Goal: Task Accomplishment & Management: Manage account settings

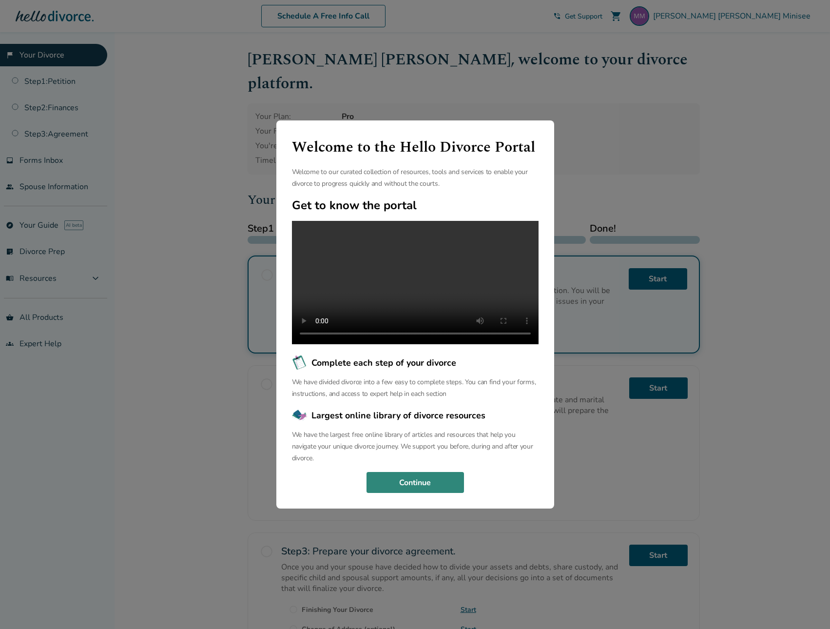
click at [406, 488] on button "Continue" at bounding box center [416, 482] width 98 height 21
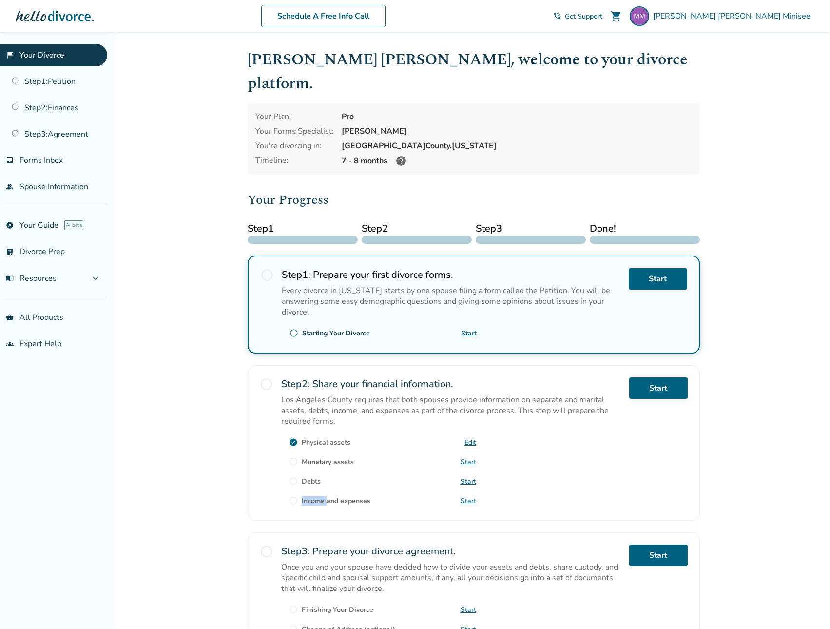
click at [406, 493] on div "radio_button_unchecked Income and expenses Start" at bounding box center [378, 501] width 195 height 16
click at [274, 406] on div "radio_button_unchecked" at bounding box center [267, 442] width 14 height 131
click at [649, 377] on link "Start" at bounding box center [658, 387] width 59 height 21
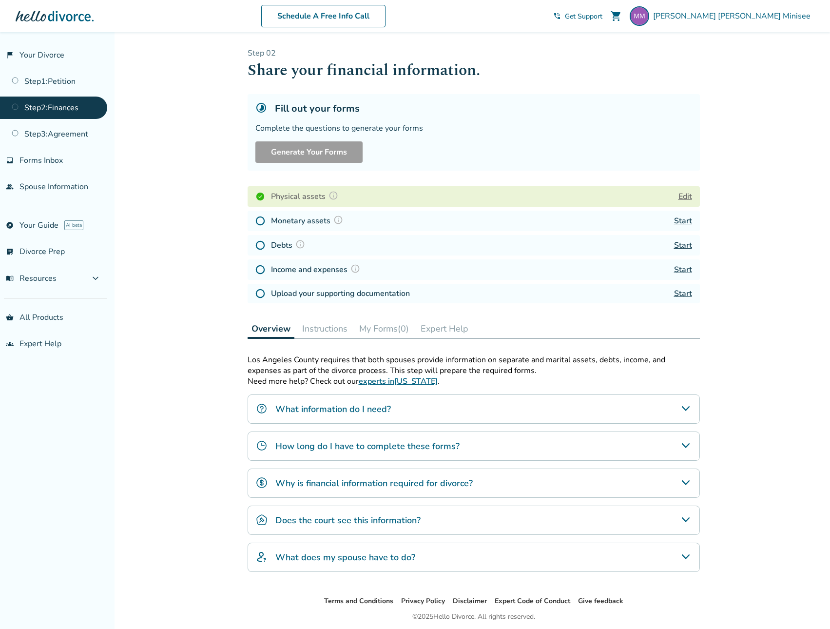
click at [683, 220] on link "Start" at bounding box center [683, 221] width 18 height 11
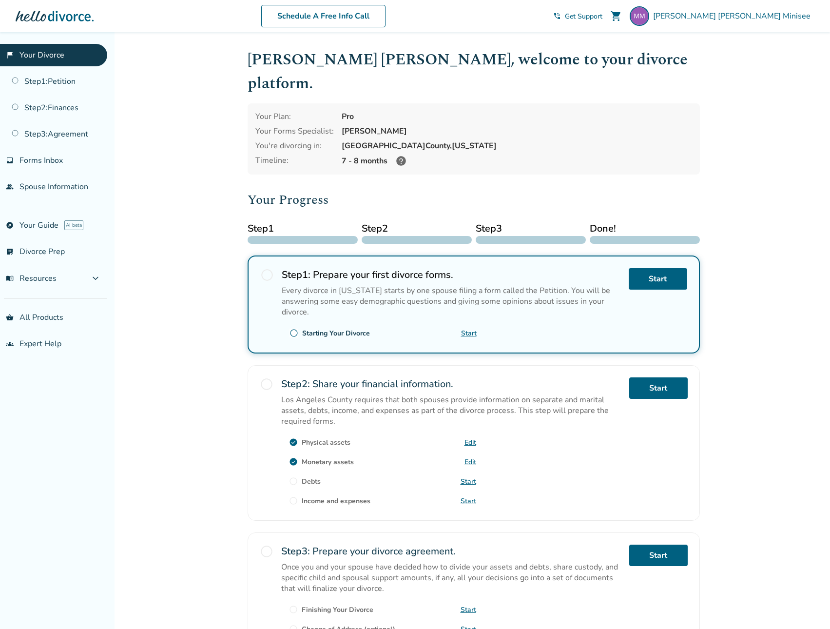
click at [466, 477] on link "Start" at bounding box center [469, 481] width 16 height 9
click at [471, 496] on link "Start" at bounding box center [469, 500] width 16 height 9
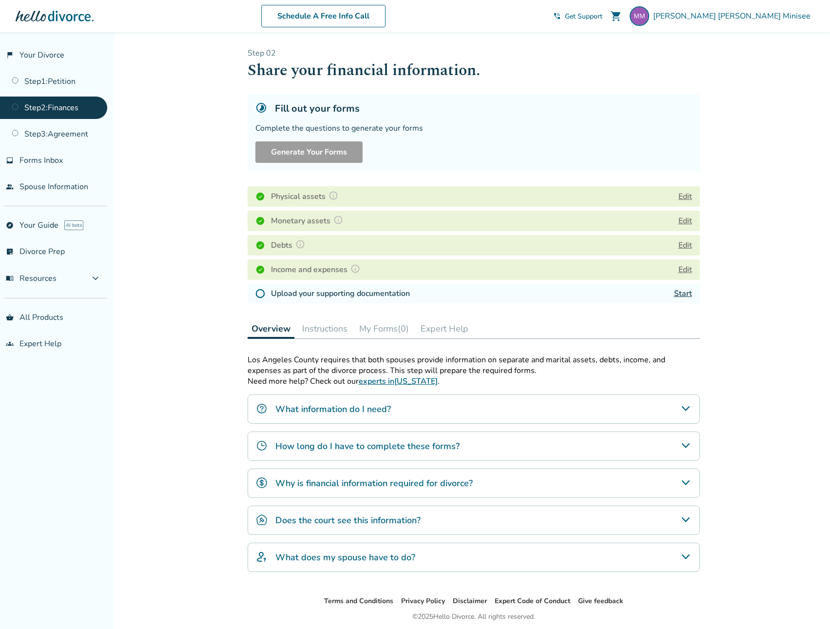
click at [684, 294] on link "Start" at bounding box center [683, 293] width 18 height 11
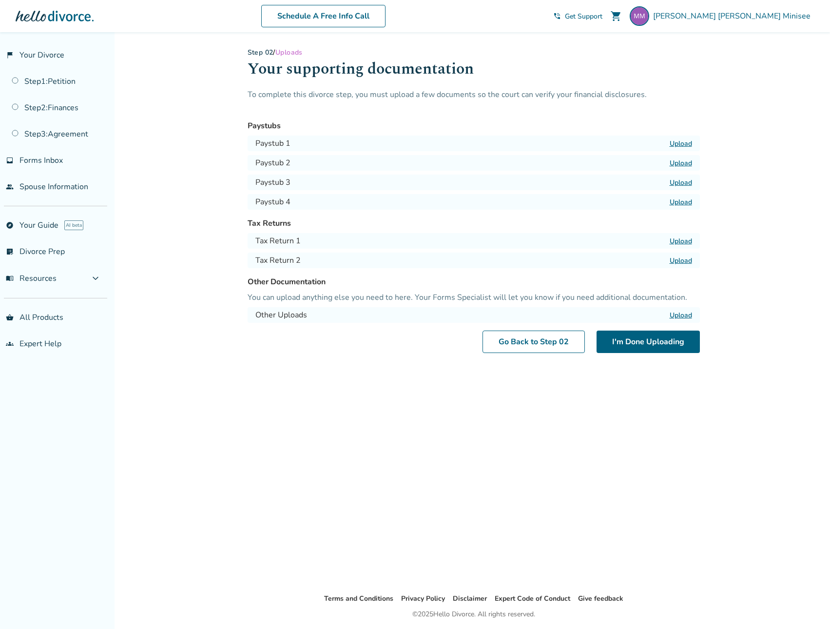
click at [681, 143] on label "Upload" at bounding box center [681, 143] width 22 height 9
click at [0, 0] on input "Upload" at bounding box center [0, 0] width 0 height 0
click at [678, 164] on label "Upload" at bounding box center [681, 162] width 22 height 9
click at [0, 0] on input "Upload" at bounding box center [0, 0] width 0 height 0
click at [679, 182] on label "Upload" at bounding box center [681, 182] width 22 height 9
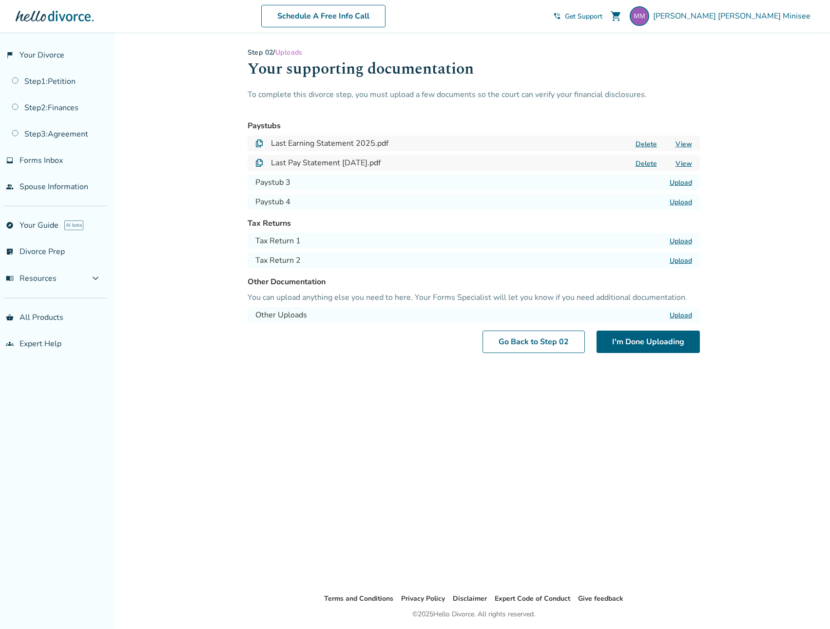
click at [0, 0] on input "Upload" at bounding box center [0, 0] width 0 height 0
click at [684, 205] on label "Upload" at bounding box center [681, 201] width 22 height 9
click at [0, 0] on input "Upload" at bounding box center [0, 0] width 0 height 0
click at [687, 243] on label "Upload" at bounding box center [681, 240] width 22 height 9
click at [0, 0] on input "Upload" at bounding box center [0, 0] width 0 height 0
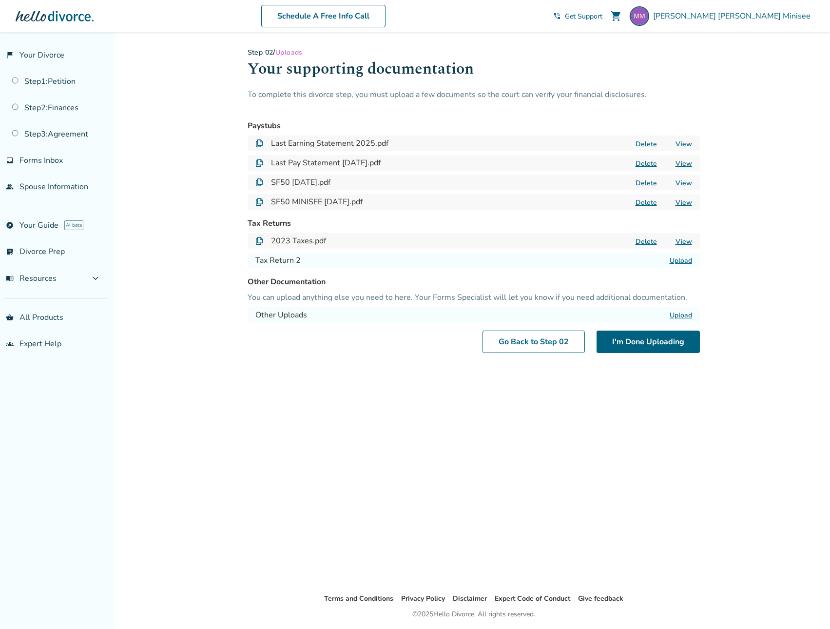
click at [685, 260] on label "Upload" at bounding box center [681, 260] width 22 height 9
click at [0, 0] on input "Upload" at bounding box center [0, 0] width 0 height 0
click at [674, 343] on button "I'm Done Uploading" at bounding box center [648, 342] width 103 height 22
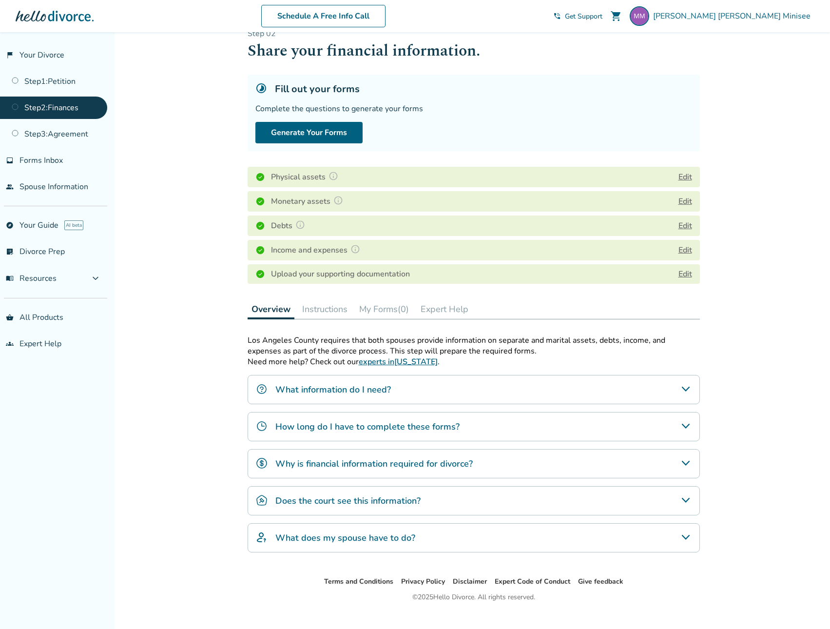
scroll to position [35, 0]
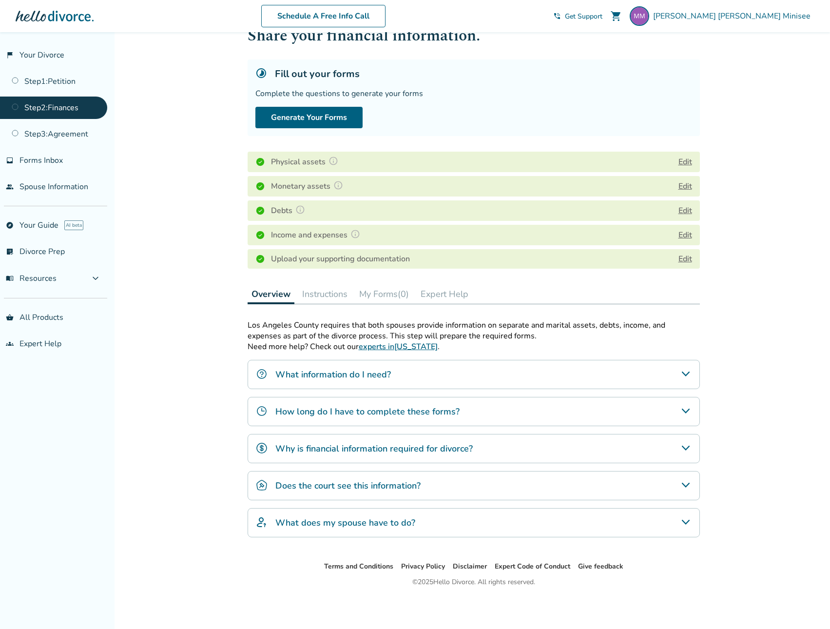
click at [343, 378] on h4 "What information do I need?" at bounding box center [333, 374] width 116 height 13
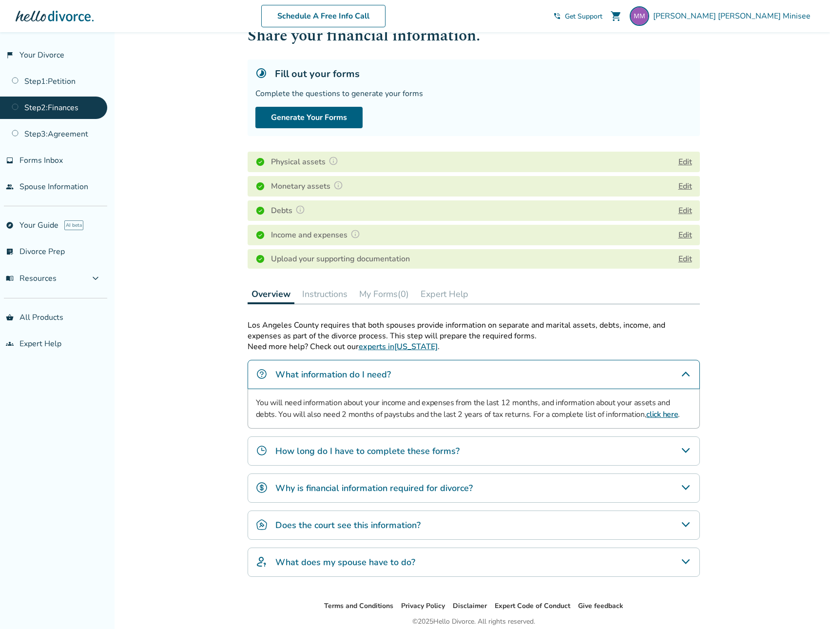
click at [343, 378] on h4 "What information do I need?" at bounding box center [333, 374] width 116 height 13
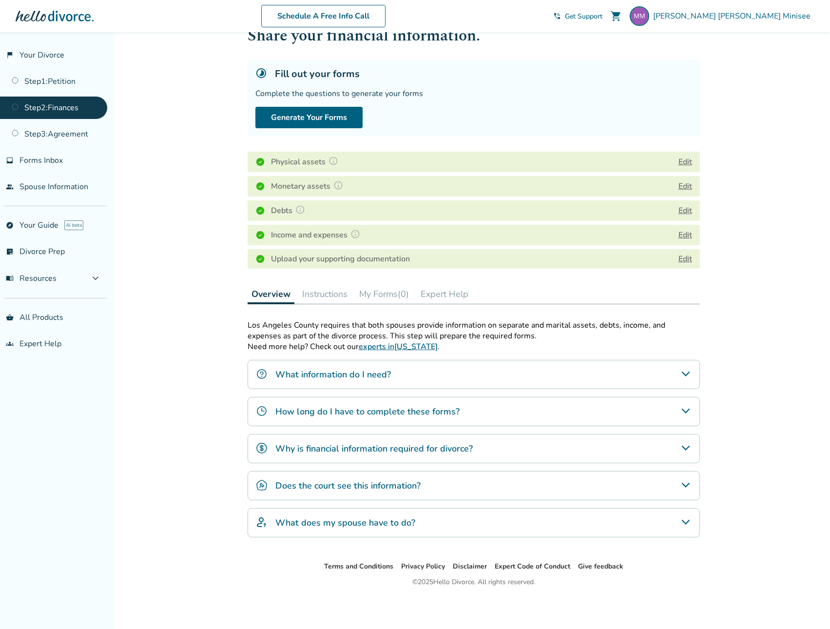
click at [343, 378] on h4 "What information do I need?" at bounding box center [333, 374] width 116 height 13
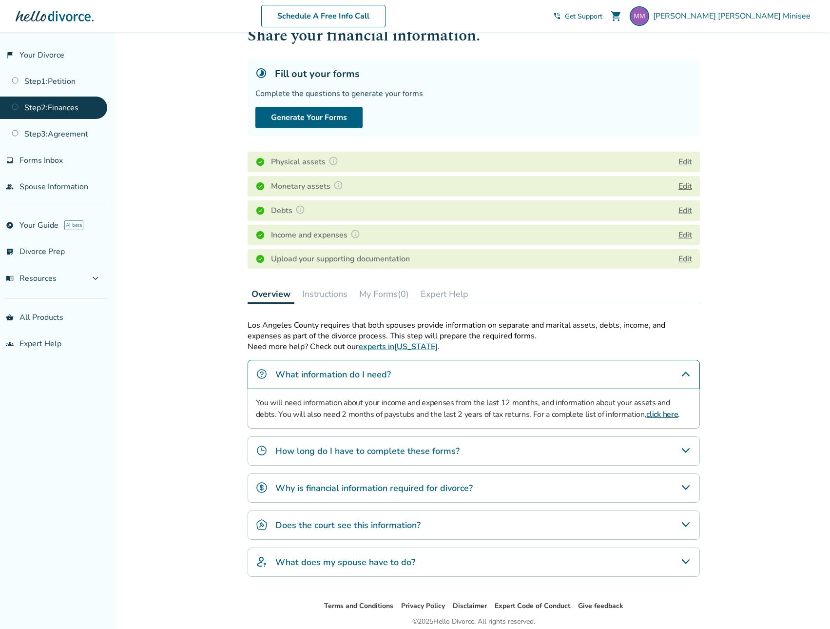
click at [385, 455] on h4 "How long do I have to complete these forms?" at bounding box center [367, 451] width 184 height 13
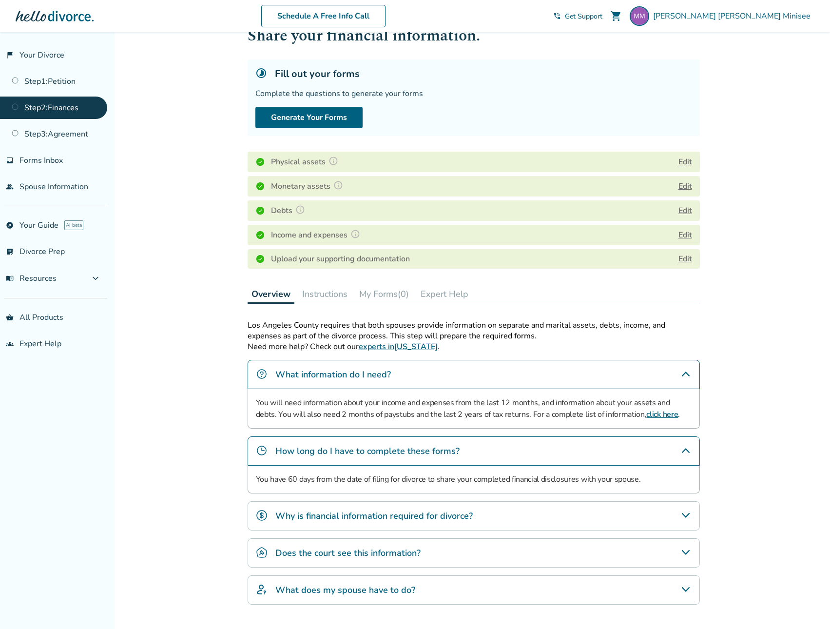
click at [393, 513] on h4 "Why is financial information required for divorce?" at bounding box center [373, 516] width 197 height 13
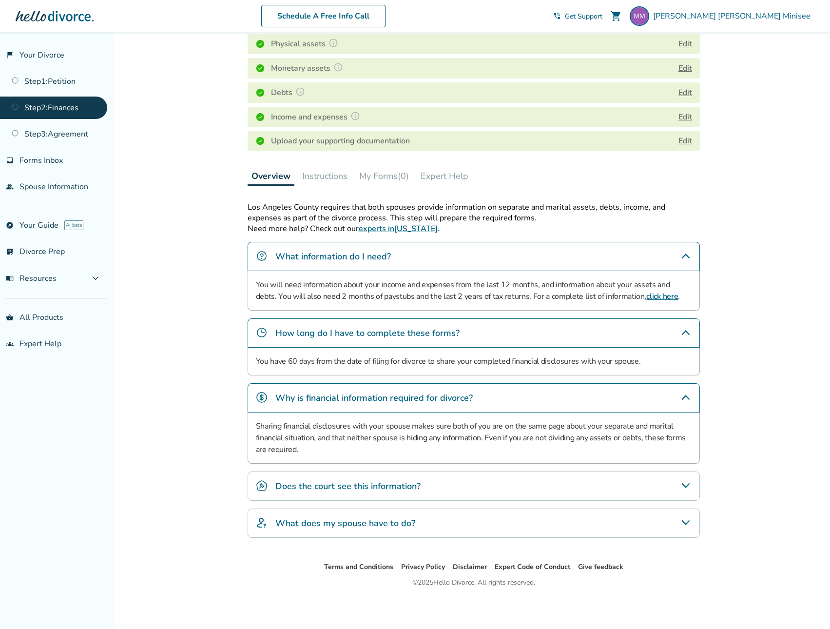
scroll to position [153, 0]
click at [401, 486] on h4 "Does the court see this information?" at bounding box center [347, 485] width 145 height 13
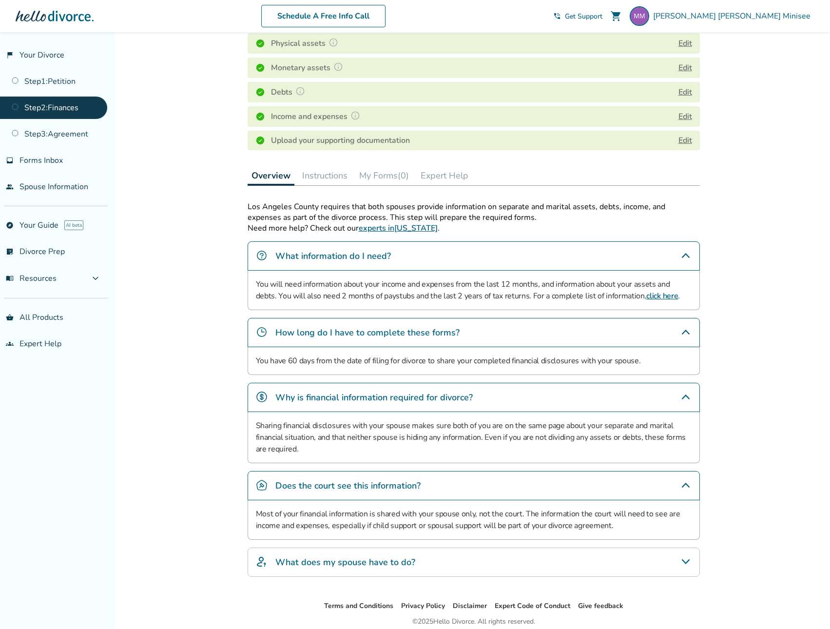
click at [401, 486] on h4 "Does the court see this information?" at bounding box center [347, 485] width 145 height 13
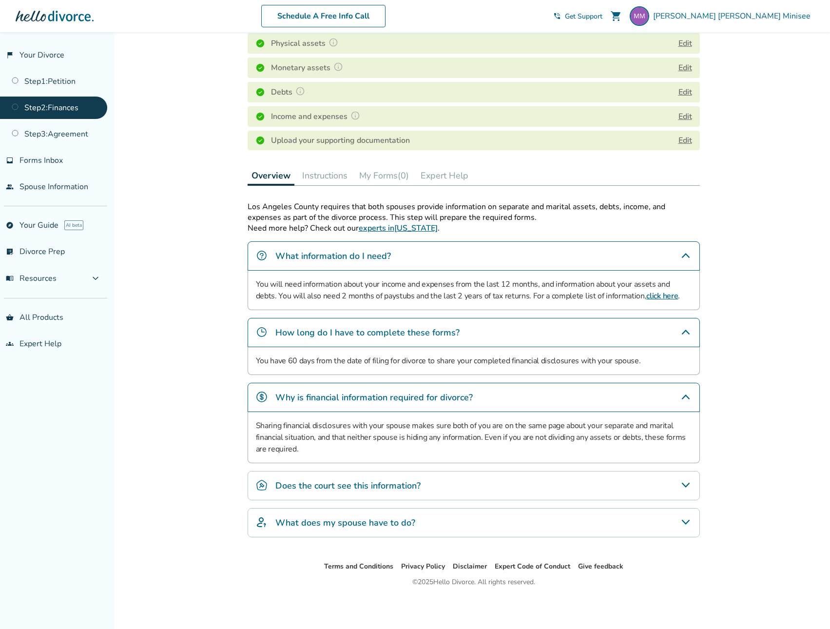
click at [616, 522] on div "What does my spouse have to do?" at bounding box center [474, 522] width 452 height 29
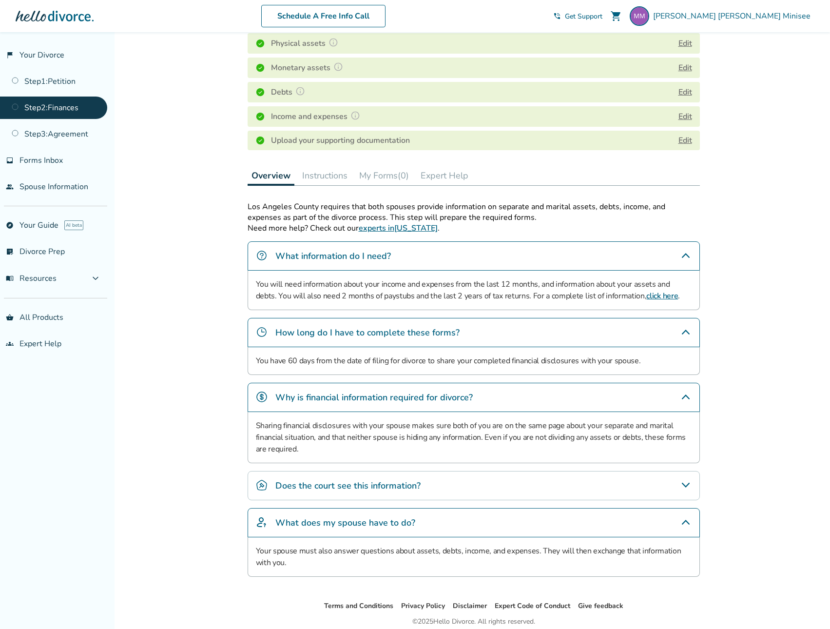
click at [737, 548] on div "Added to cart Step 0 2 Share your financial information. Fill out your forms Co…" at bounding box center [415, 273] width 830 height 789
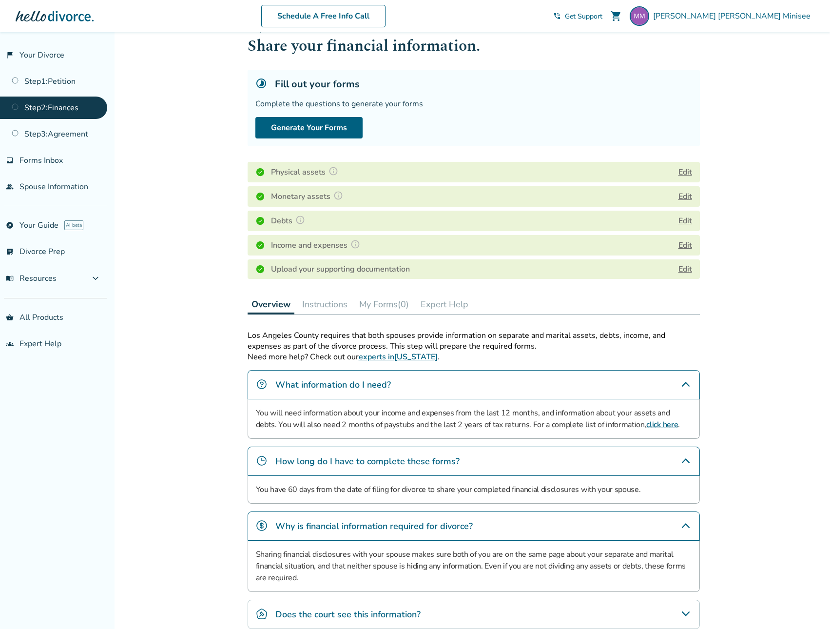
scroll to position [0, 0]
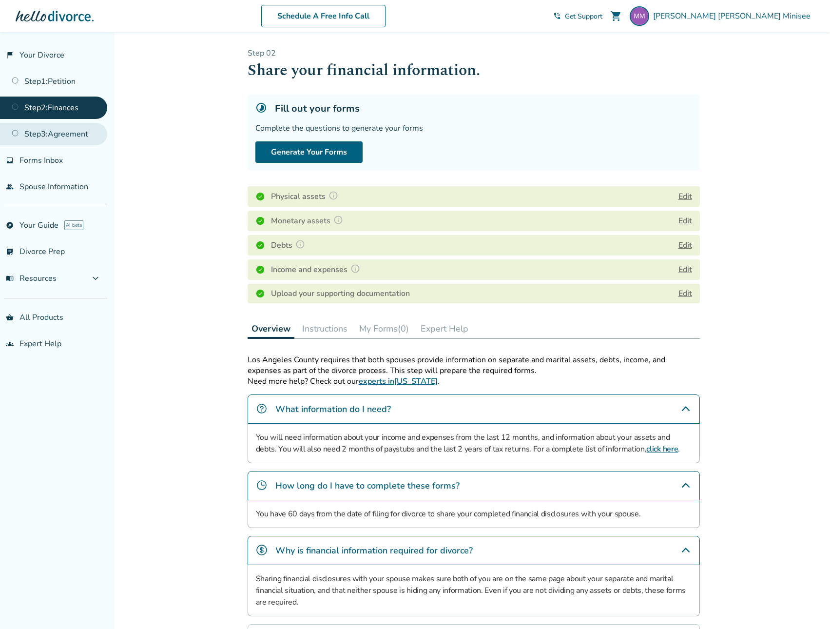
click at [46, 134] on link "Step 3 : Agreement" at bounding box center [53, 134] width 107 height 22
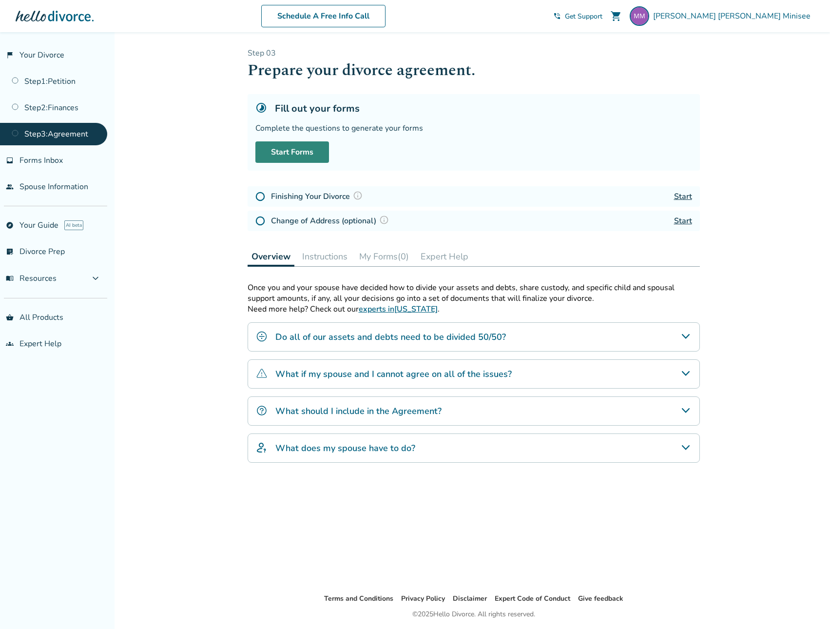
click at [305, 152] on link "Start Forms" at bounding box center [292, 151] width 74 height 21
click at [77, 109] on link "Step 2 : Finances" at bounding box center [53, 108] width 107 height 22
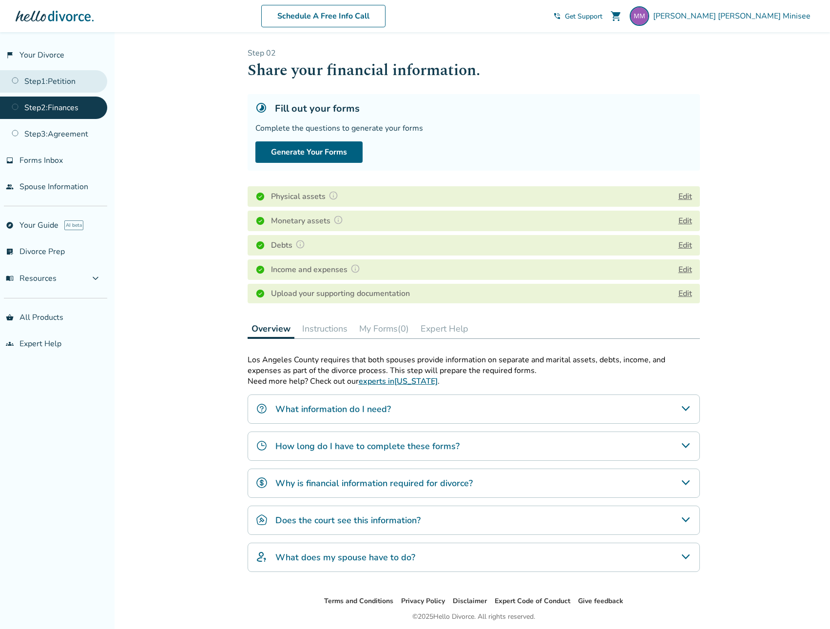
click at [57, 79] on link "Step 1 : Petition" at bounding box center [53, 81] width 107 height 22
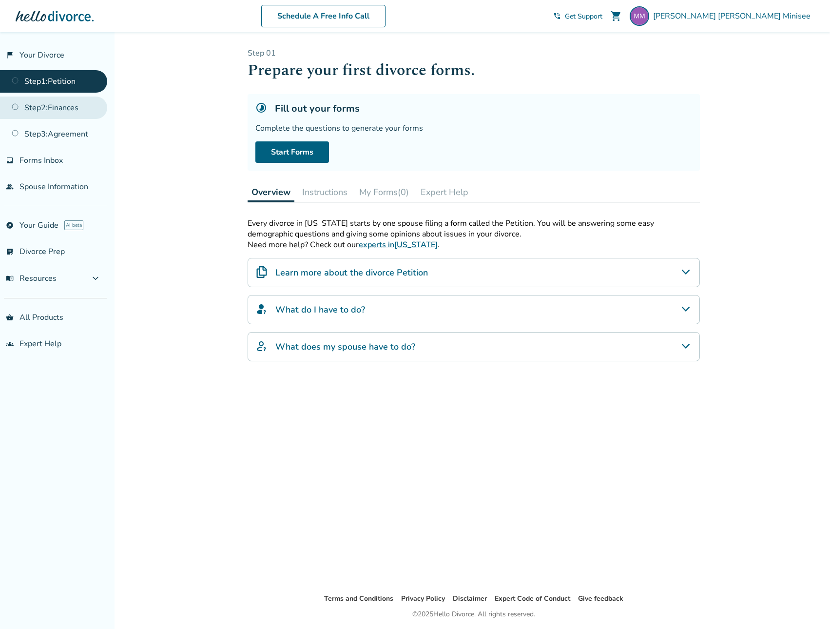
click at [65, 102] on link "Step 2 : Finances" at bounding box center [53, 108] width 107 height 22
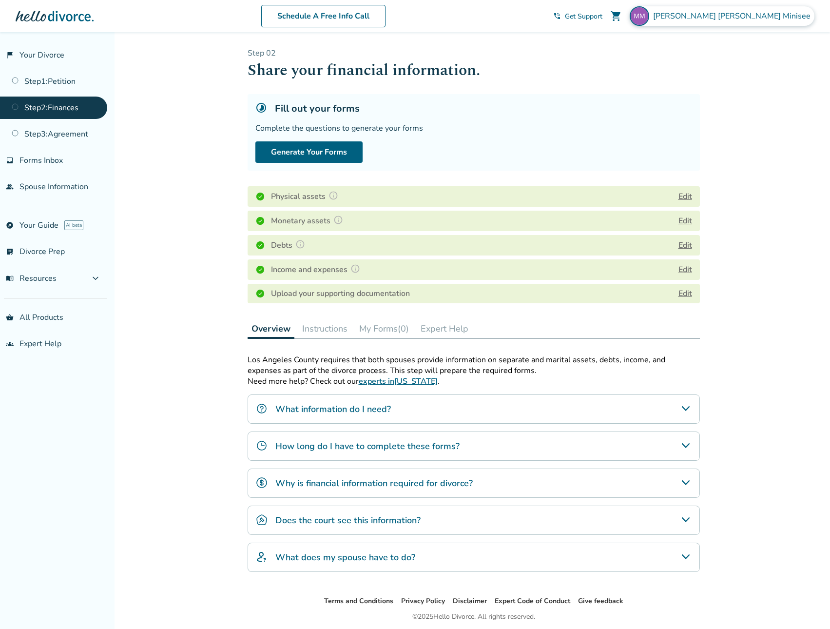
click at [776, 21] on span "[PERSON_NAME]" at bounding box center [733, 16] width 161 height 11
click at [711, 86] on link "Profile" at bounding box center [711, 95] width 23 height 19
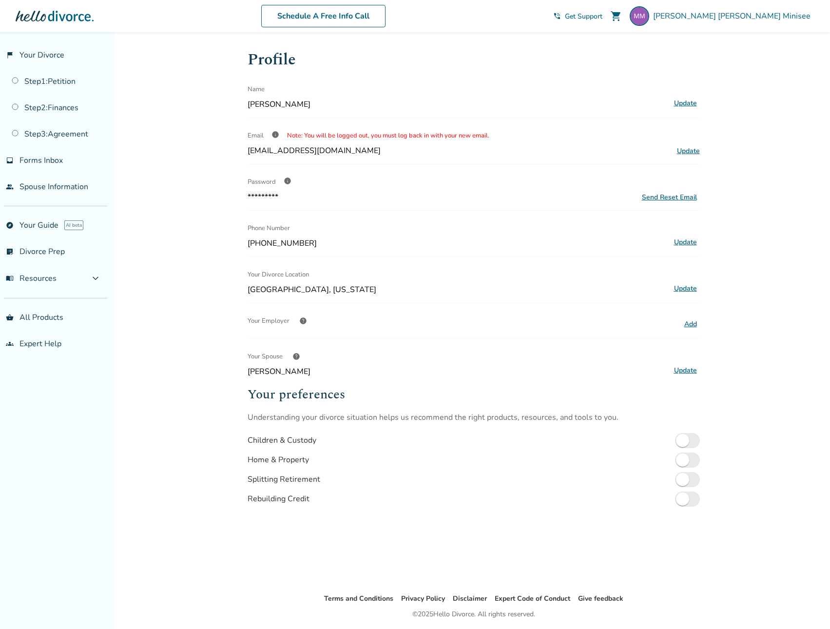
click at [685, 100] on button "Update" at bounding box center [685, 103] width 29 height 13
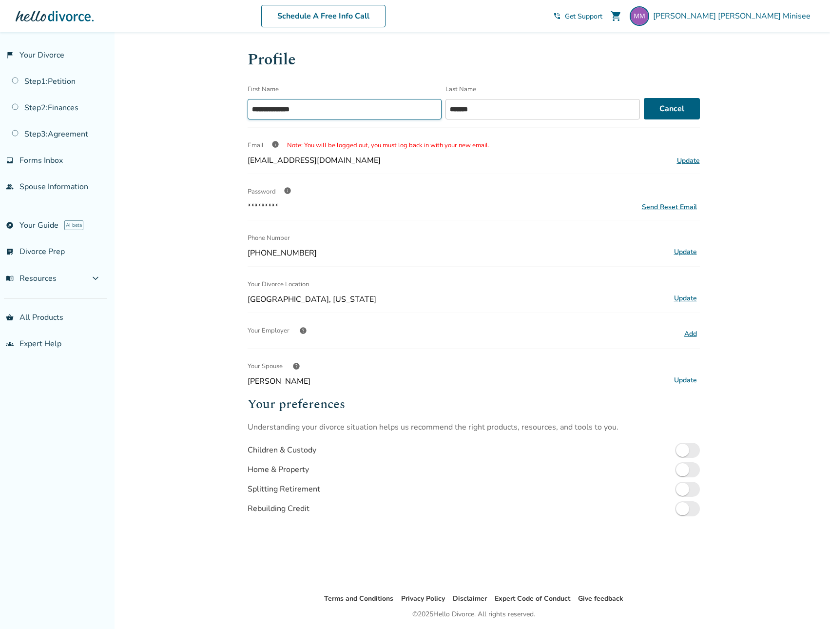
click at [273, 109] on input "**********" at bounding box center [345, 109] width 195 height 20
type input "**********"
click at [674, 111] on button "Save" at bounding box center [675, 108] width 49 height 21
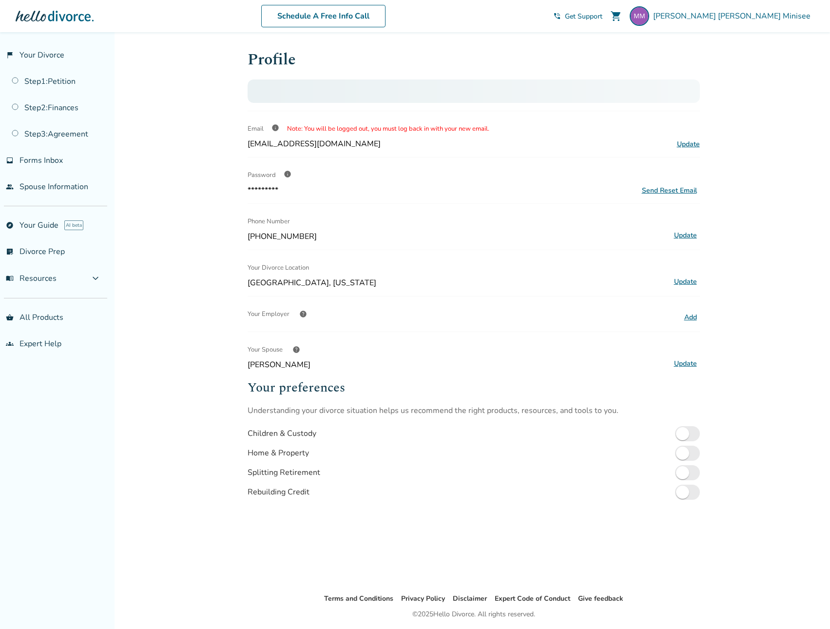
click at [674, 111] on div at bounding box center [474, 111] width 452 height 0
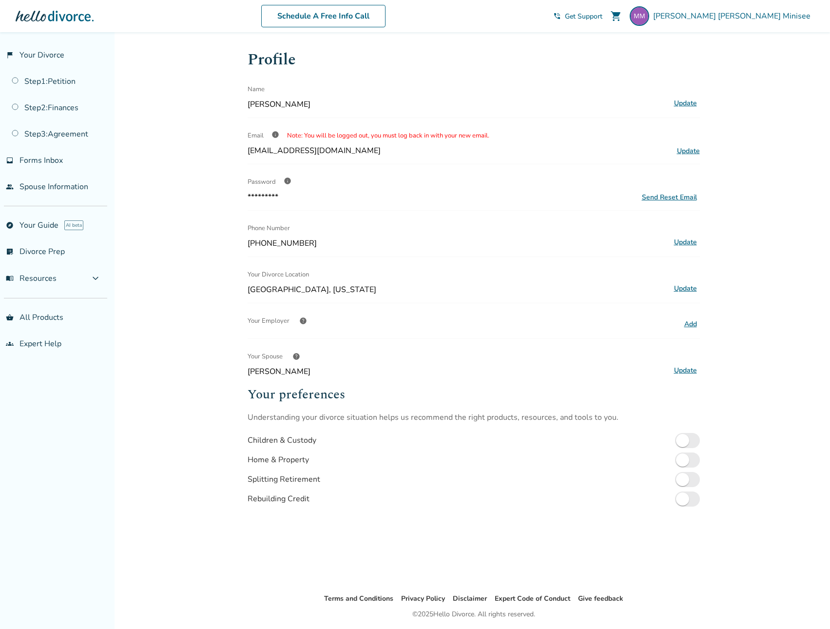
click at [692, 322] on button "Add" at bounding box center [691, 324] width 19 height 13
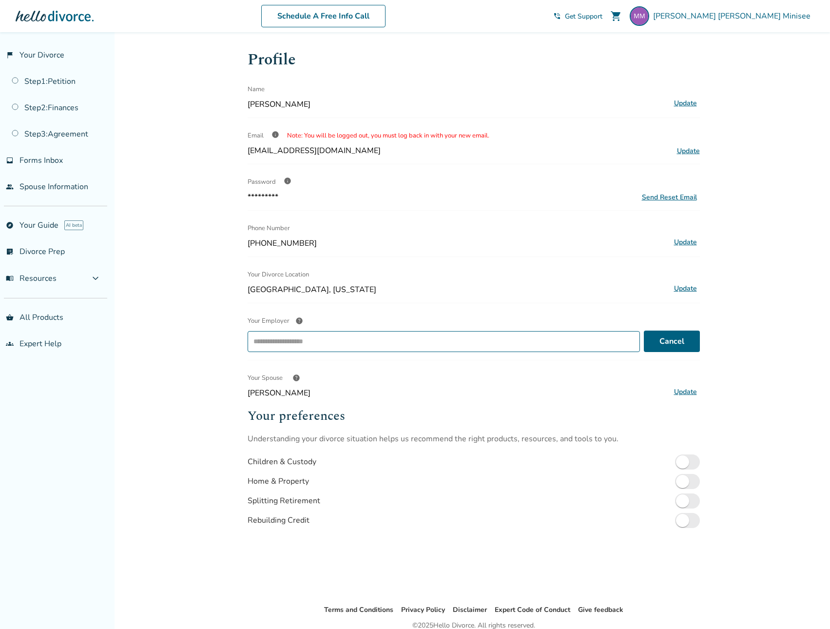
click at [550, 340] on input "Your Employer help ​" at bounding box center [443, 342] width 385 height 16
type input "**********"
click at [547, 307] on div "Profile Name [PERSON_NAME] Update Email info Note: You will be logged out, you …" at bounding box center [474, 318] width 452 height 541
click at [450, 345] on input "Your Employer help ​" at bounding box center [443, 342] width 385 height 16
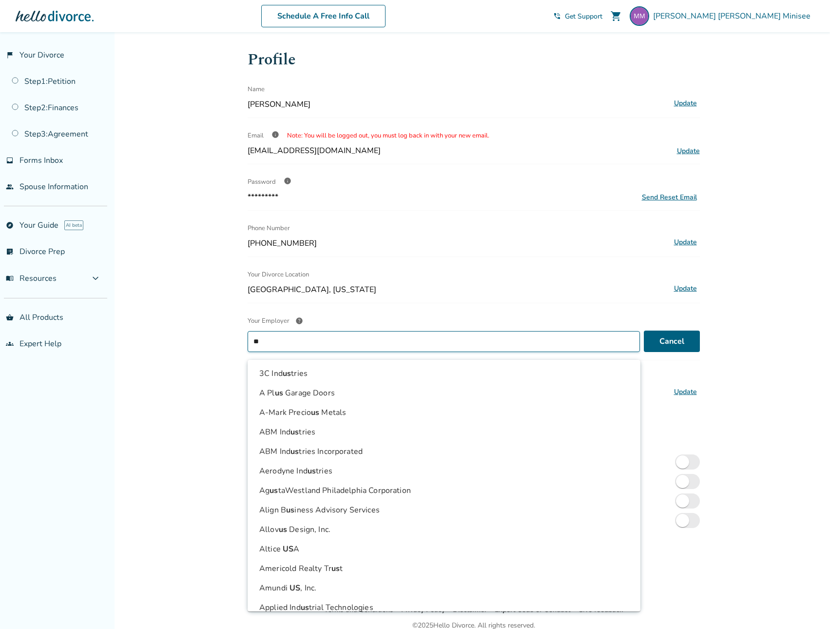
type input "*"
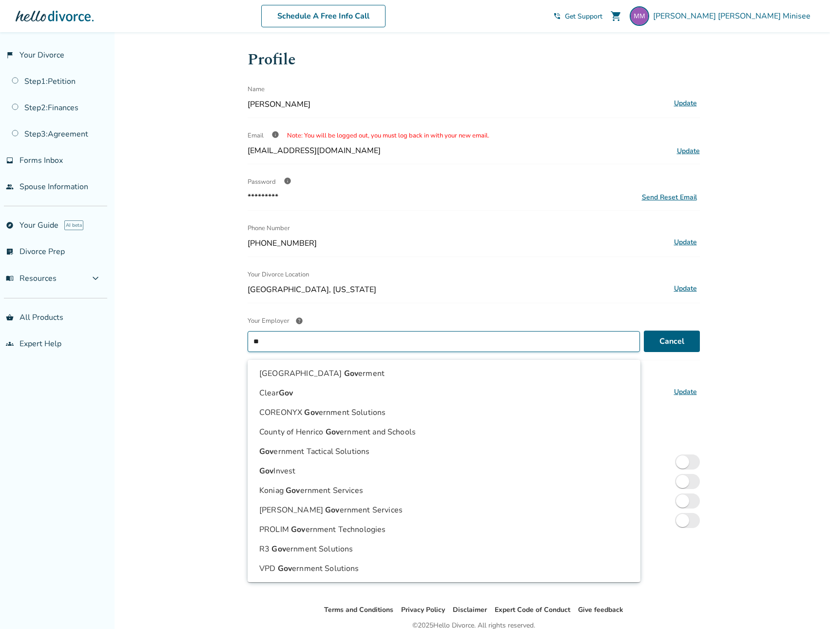
type input "*"
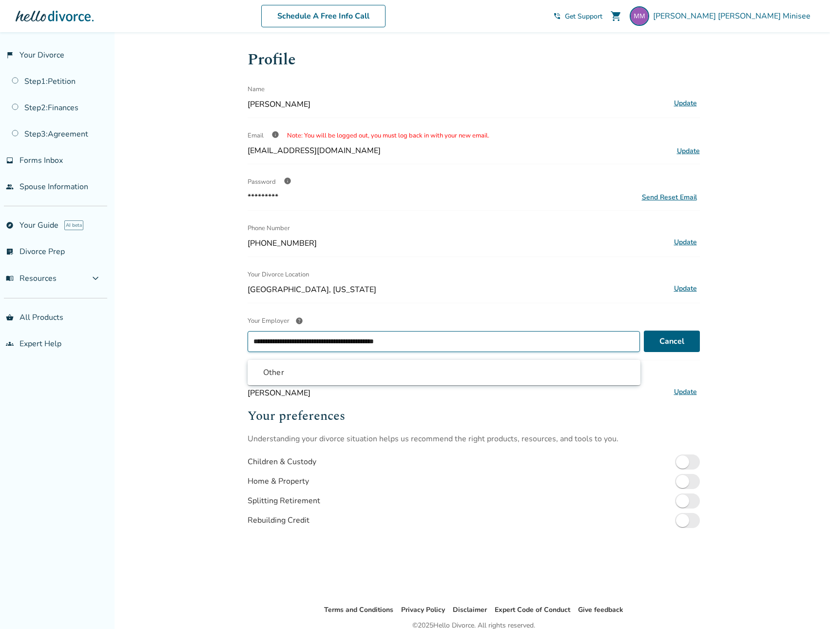
type input "**********"
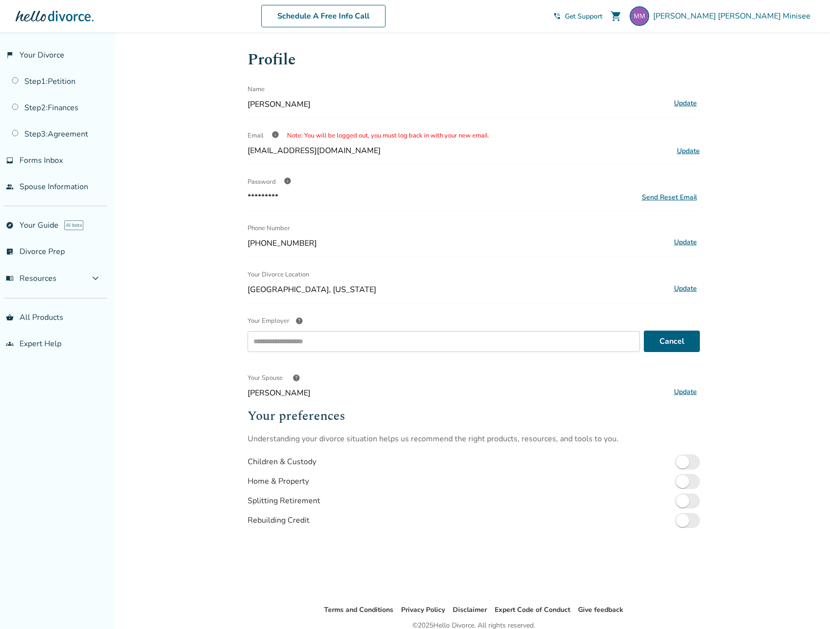
click at [539, 314] on div "Your Employer help" at bounding box center [444, 321] width 393 height 20
click at [530, 342] on input "Your Employer help ​" at bounding box center [443, 342] width 385 height 16
click at [785, 16] on span "[PERSON_NAME]" at bounding box center [733, 16] width 161 height 11
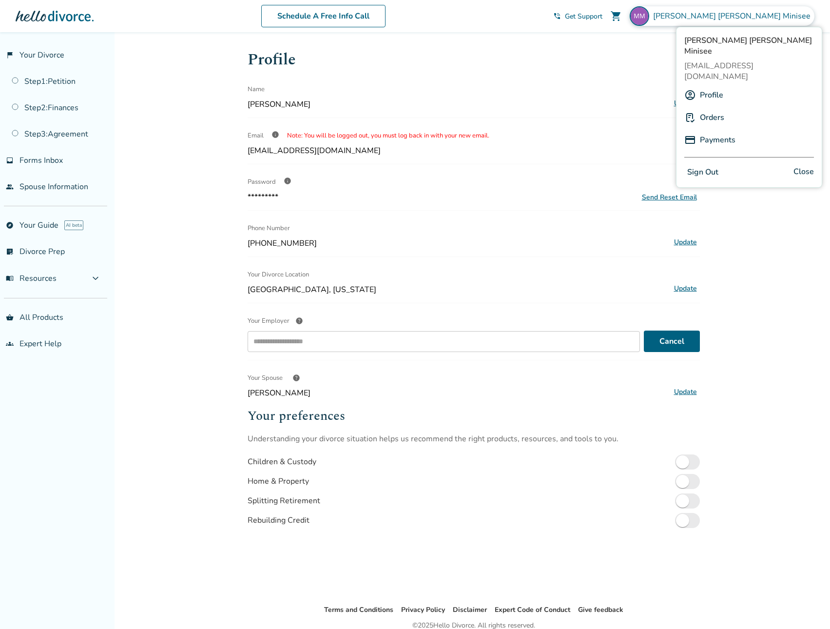
click at [705, 165] on button "Sign Out" at bounding box center [703, 172] width 37 height 14
